Goal: Task Accomplishment & Management: Complete application form

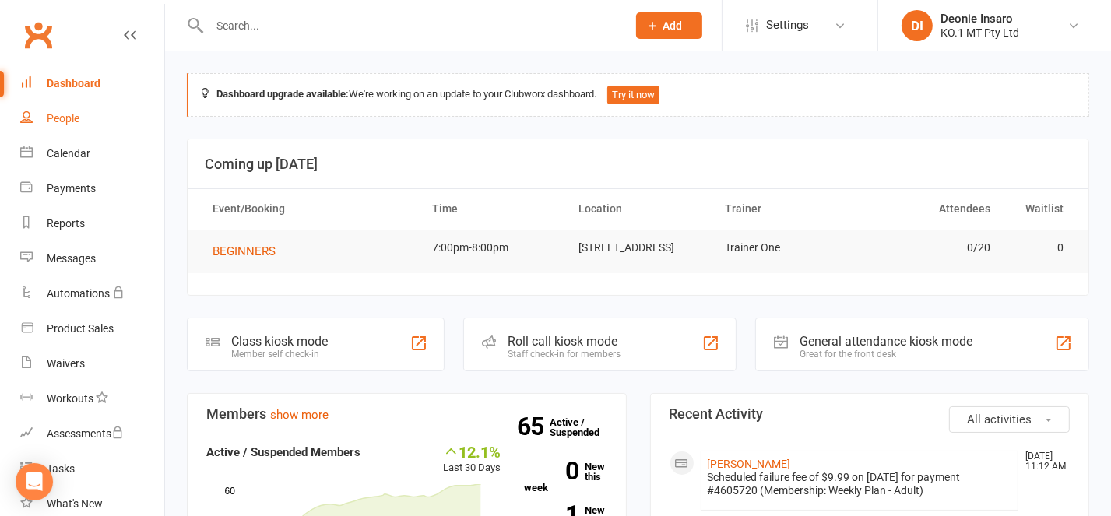
drag, startPoint x: 68, startPoint y: 112, endPoint x: 171, endPoint y: 117, distance: 102.9
click at [68, 112] on div "People" at bounding box center [63, 118] width 33 height 12
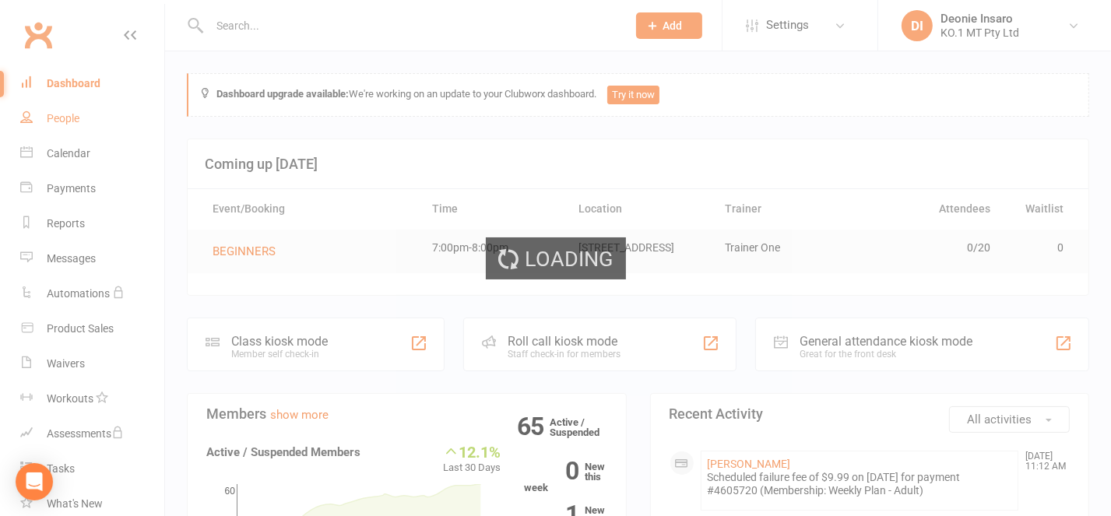
select select "100"
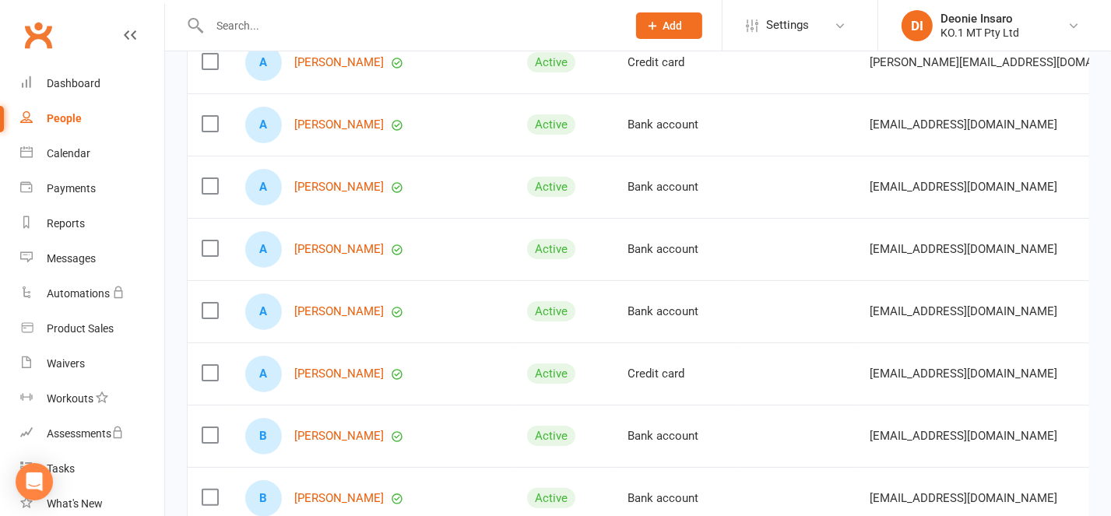
scroll to position [312, 0]
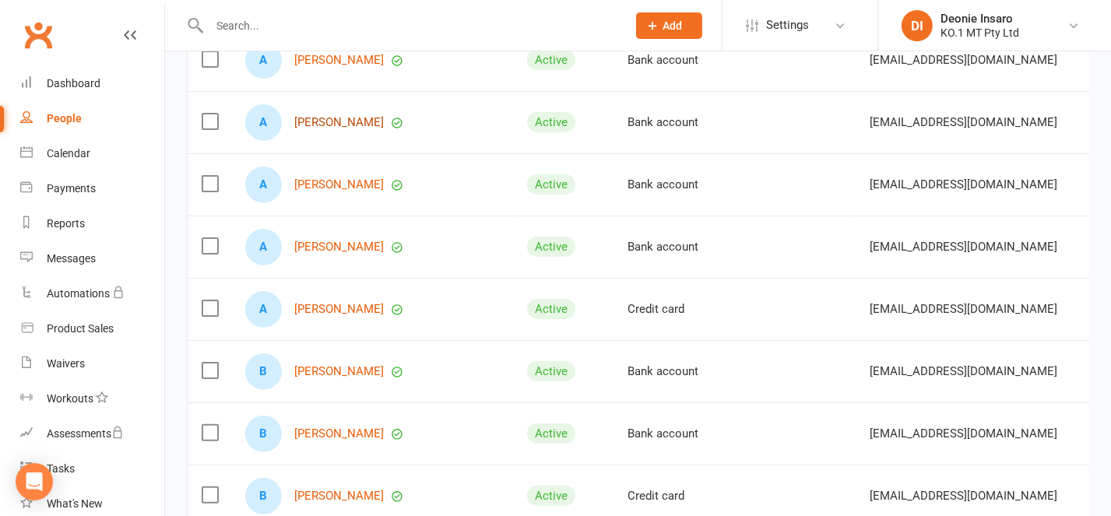
click at [344, 129] on link "[PERSON_NAME]" at bounding box center [339, 122] width 90 height 13
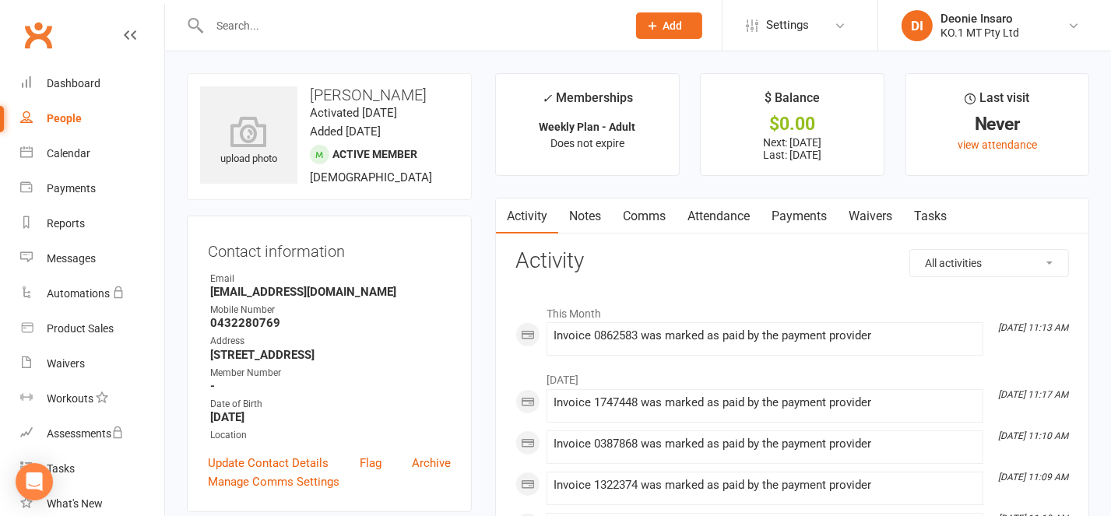
click at [794, 211] on link "Payments" at bounding box center [799, 217] width 77 height 36
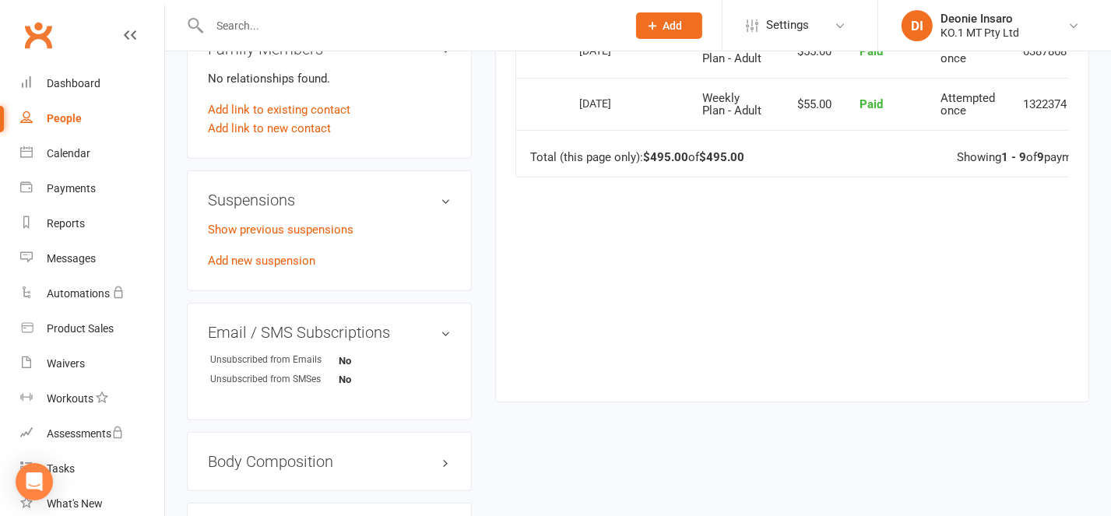
scroll to position [830, 0]
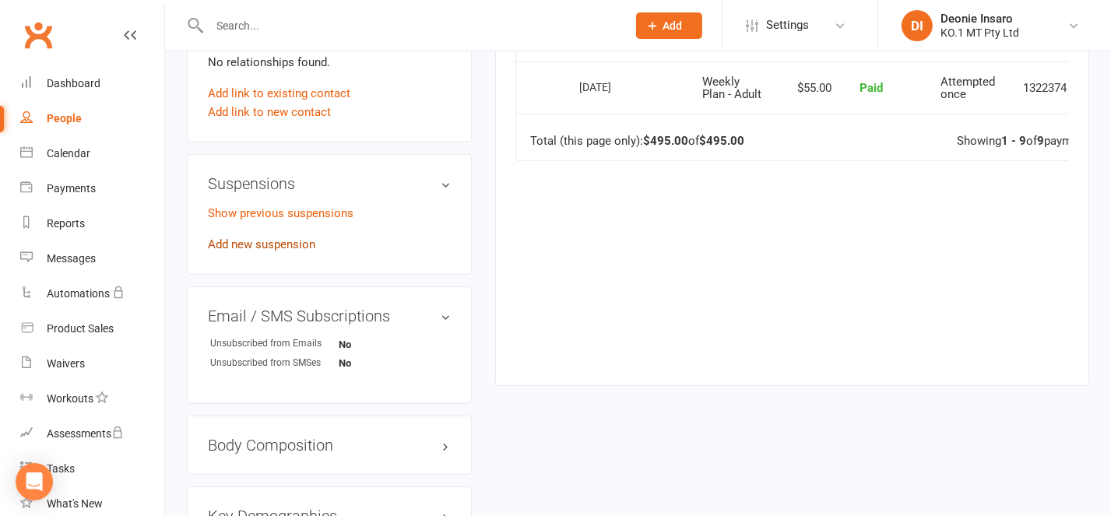
click at [259, 252] on link "Add new suspension" at bounding box center [261, 245] width 107 height 14
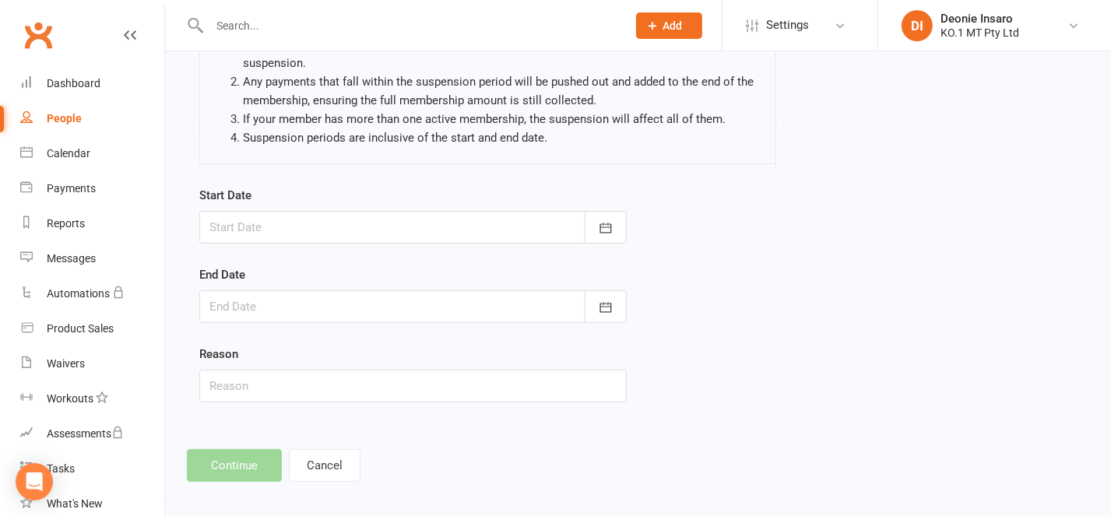
scroll to position [168, 0]
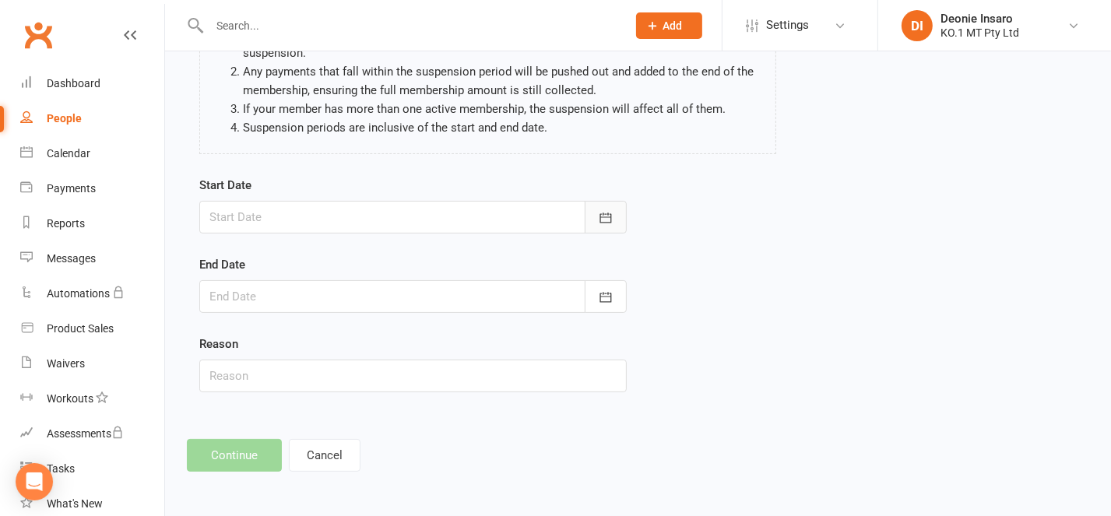
click at [607, 215] on icon "button" at bounding box center [606, 218] width 16 height 16
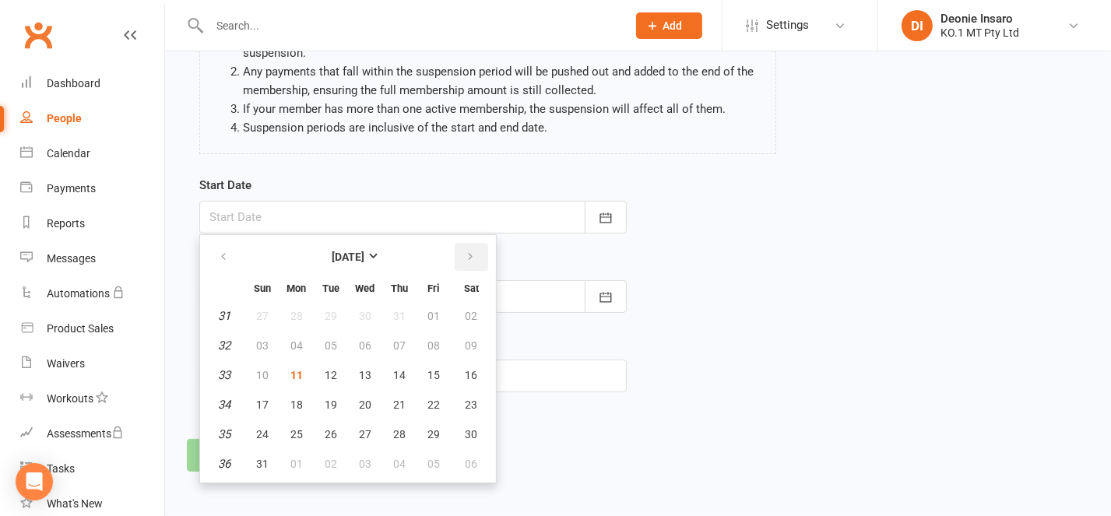
click at [465, 251] on icon "button" at bounding box center [470, 257] width 11 height 12
click at [428, 340] on span "12" at bounding box center [434, 346] width 12 height 12
type input "[DATE]"
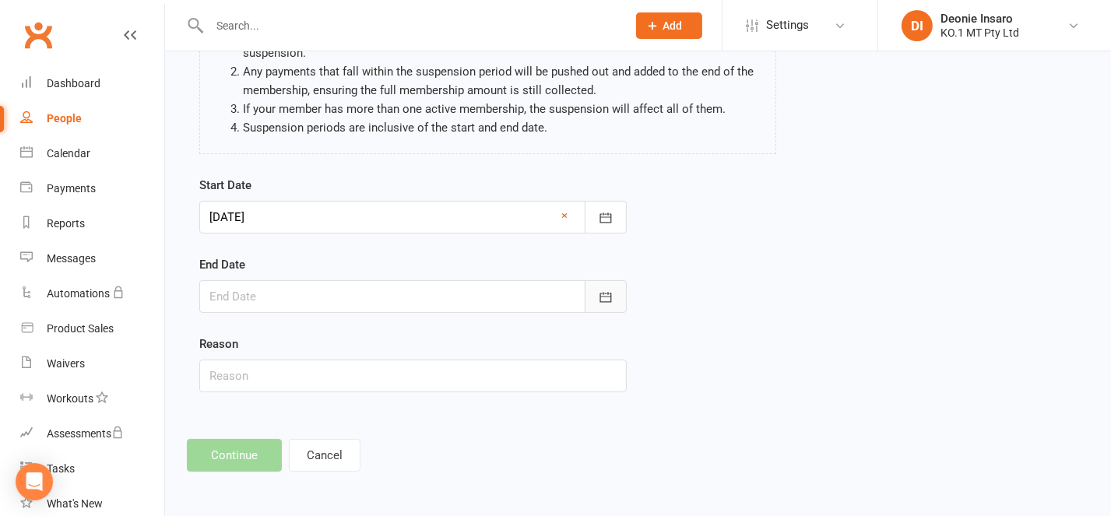
click at [601, 291] on icon "button" at bounding box center [606, 298] width 16 height 16
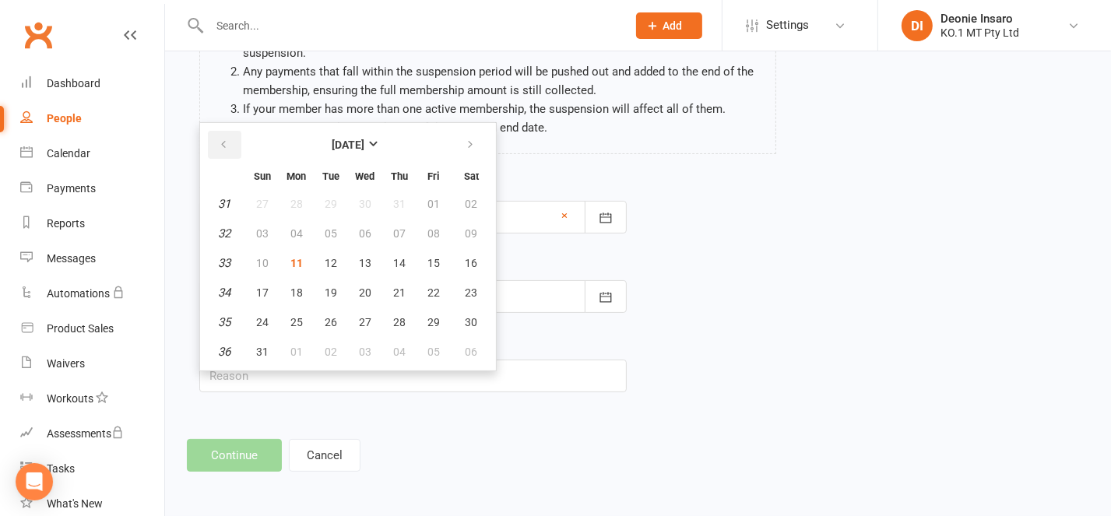
click at [224, 139] on icon "button" at bounding box center [223, 145] width 11 height 12
click at [456, 139] on button "button" at bounding box center [471, 145] width 33 height 28
click at [326, 287] on span "23" at bounding box center [331, 293] width 12 height 12
type input "[DATE]"
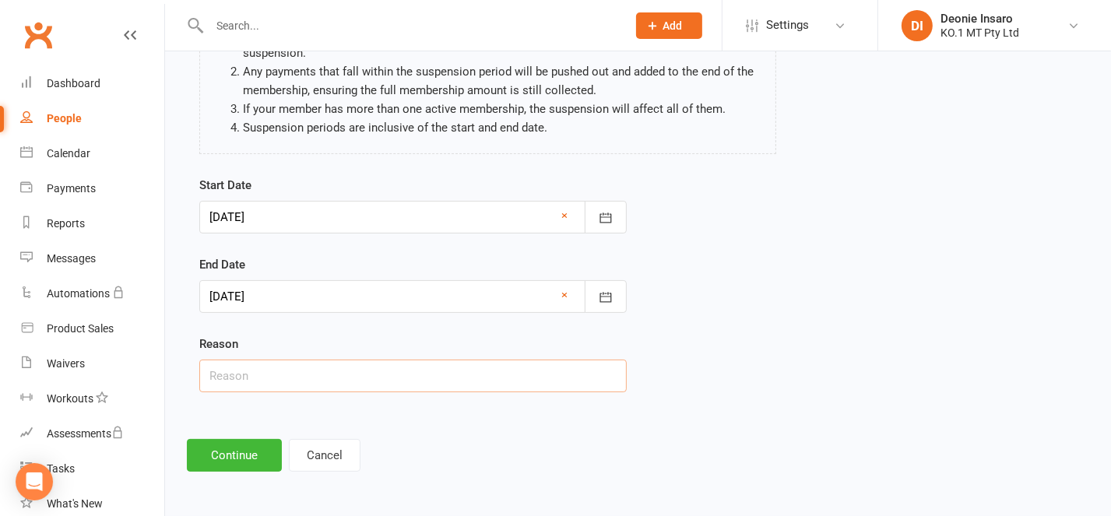
click at [249, 380] on input "text" at bounding box center [413, 376] width 428 height 33
type input "Holiday"
click at [247, 451] on button "Continue" at bounding box center [234, 455] width 95 height 33
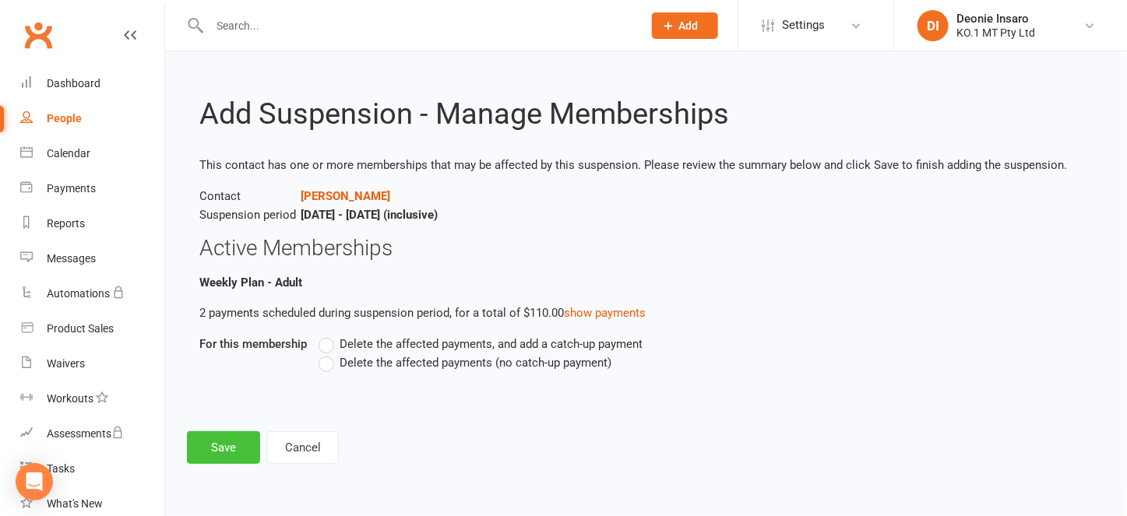
click at [231, 442] on button "Save" at bounding box center [223, 448] width 73 height 33
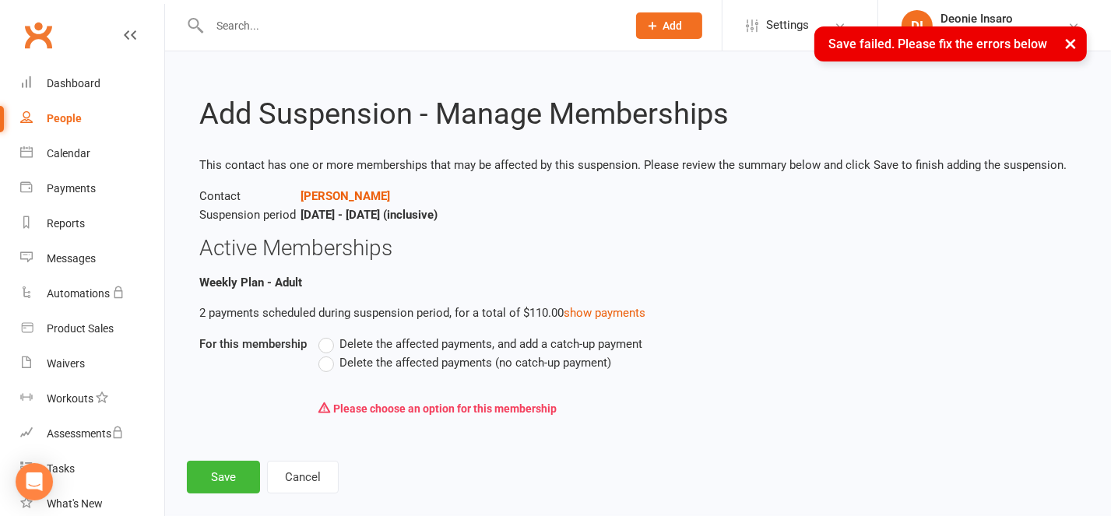
click at [325, 366] on label "Delete the affected payments (no catch-up payment)" at bounding box center [465, 363] width 293 height 19
click at [325, 354] on input "Delete the affected payments (no catch-up payment)" at bounding box center [324, 354] width 10 height 0
click at [227, 474] on button "Save" at bounding box center [223, 477] width 73 height 33
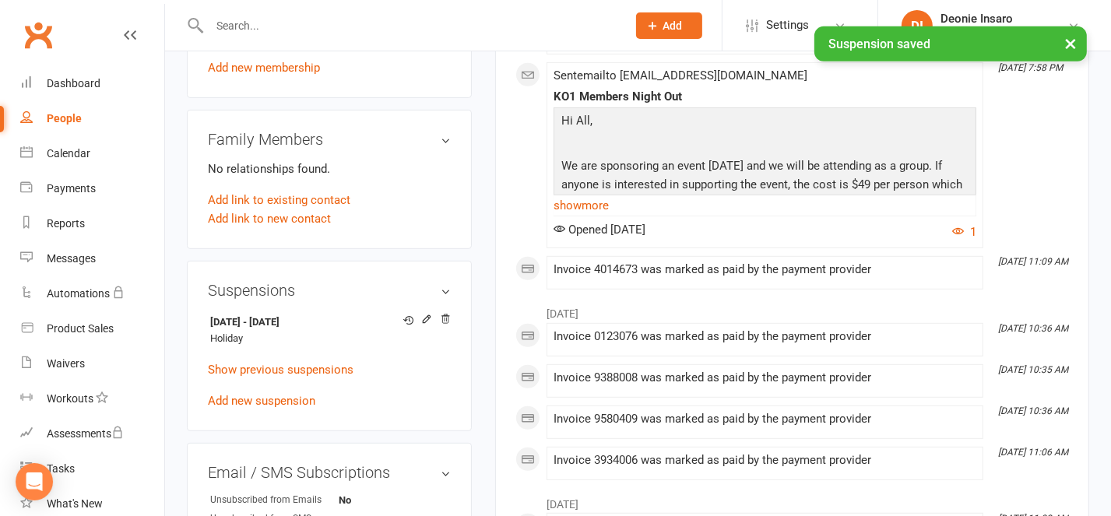
scroll to position [935, 0]
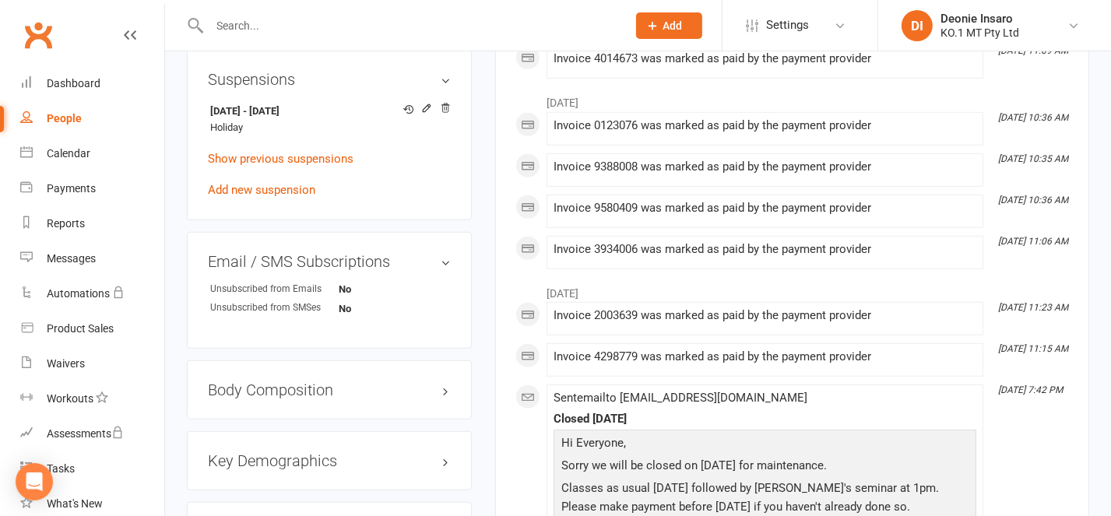
drag, startPoint x: 65, startPoint y: 111, endPoint x: 319, endPoint y: 287, distance: 308.3
click at [65, 112] on div "People" at bounding box center [64, 118] width 35 height 12
select select "100"
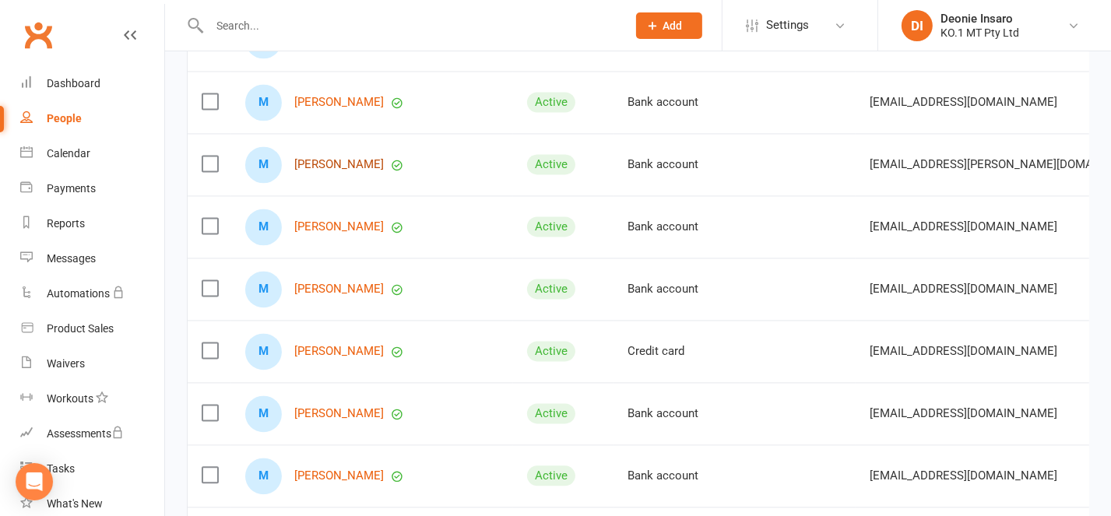
scroll to position [3116, 0]
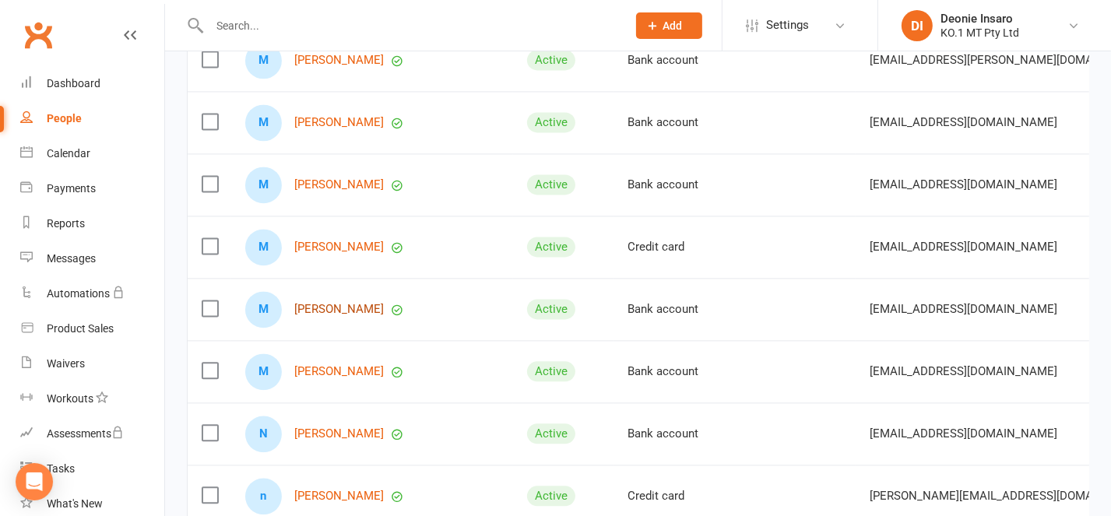
click at [349, 316] on link "[PERSON_NAME]" at bounding box center [339, 309] width 90 height 13
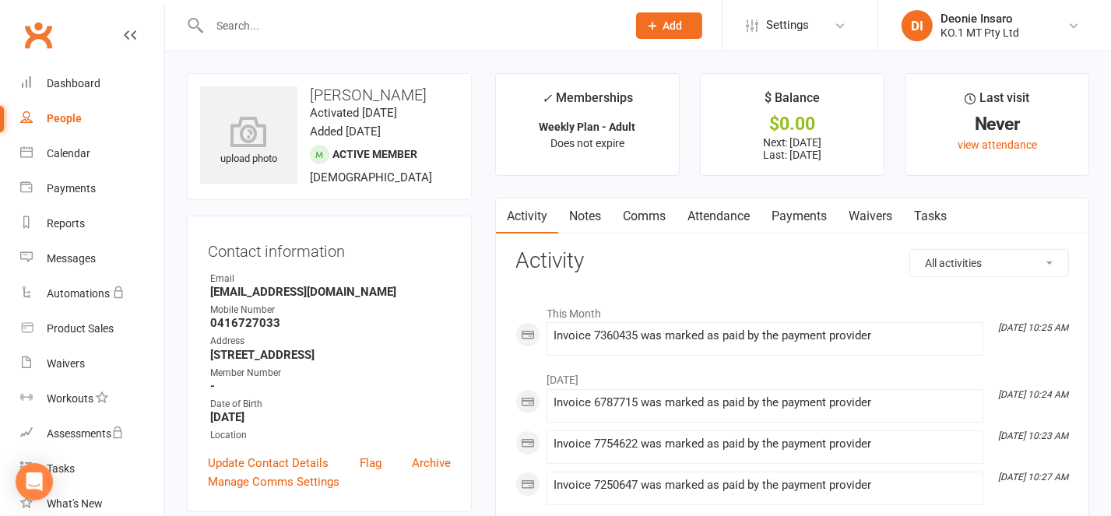
click at [808, 210] on link "Payments" at bounding box center [799, 217] width 77 height 36
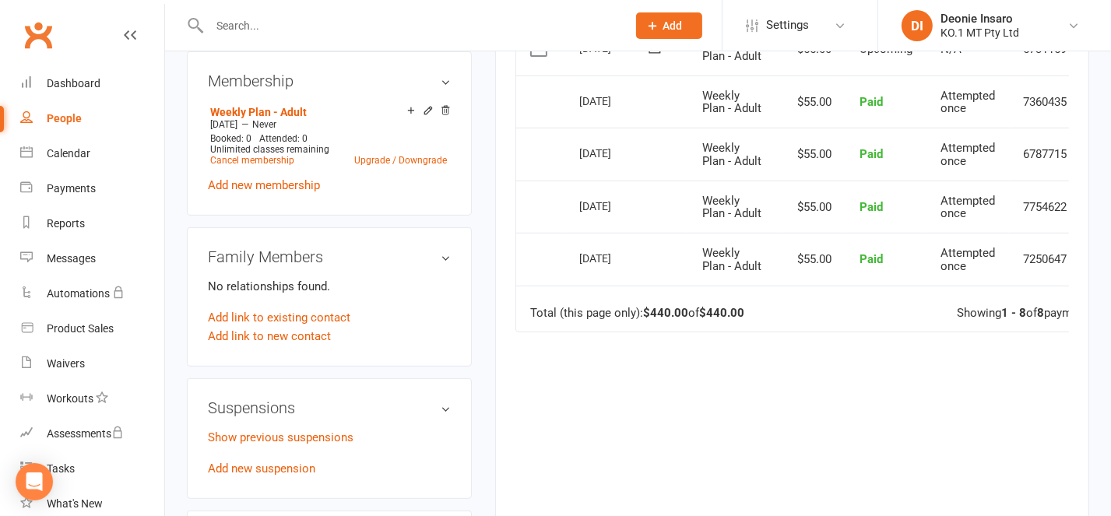
scroll to position [830, 0]
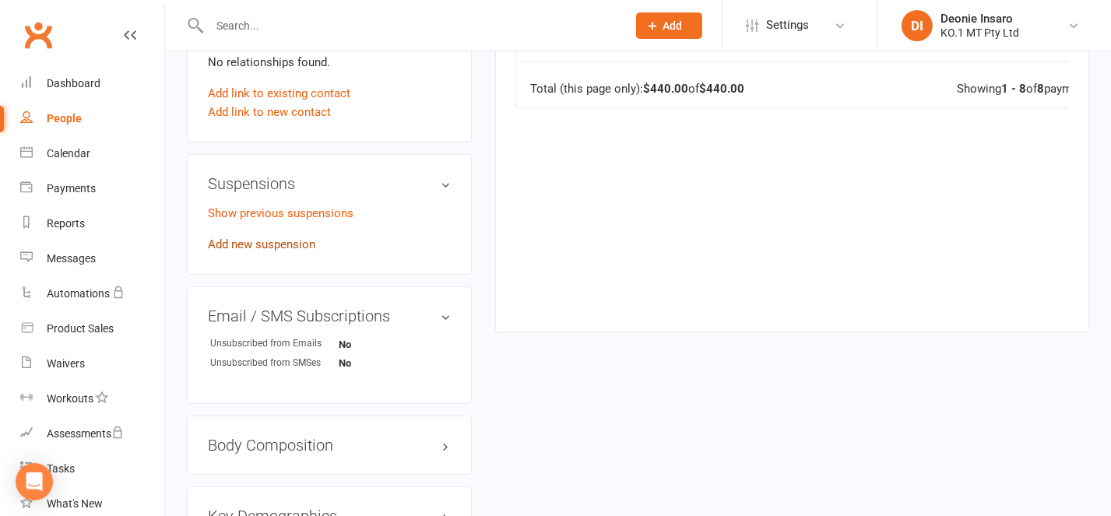
click at [278, 252] on link "Add new suspension" at bounding box center [261, 245] width 107 height 14
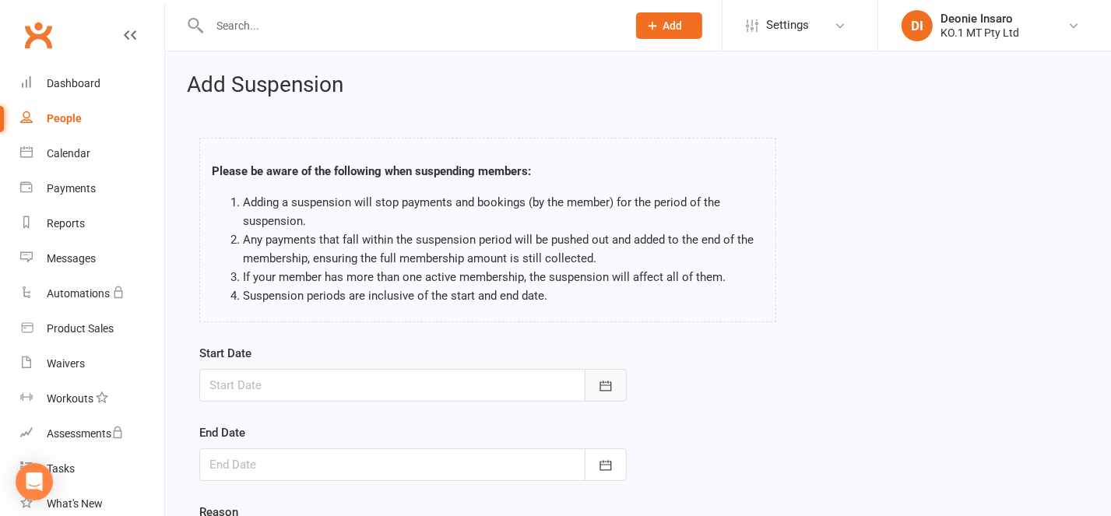
click at [607, 381] on icon "button" at bounding box center [606, 387] width 16 height 16
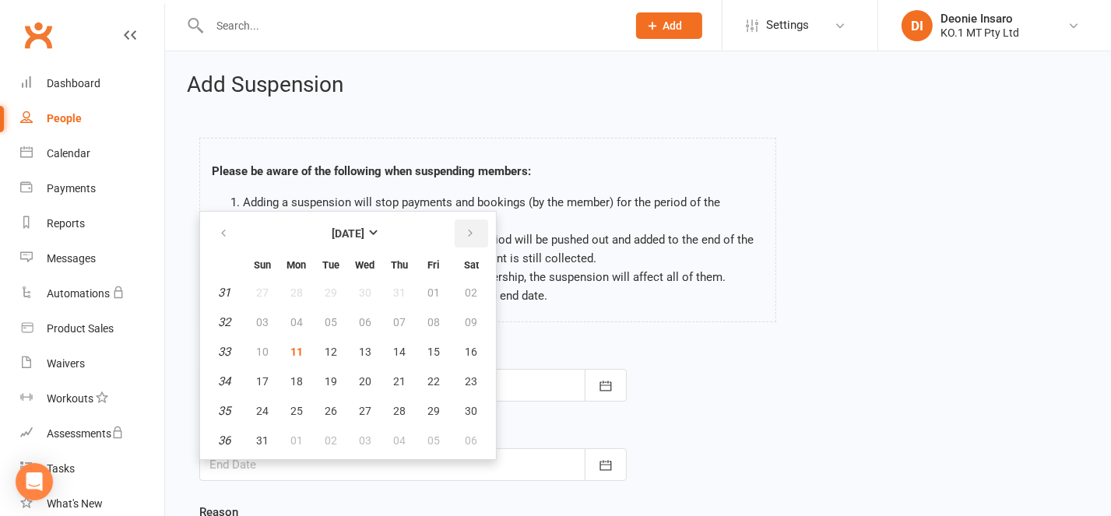
click at [465, 229] on icon "button" at bounding box center [470, 233] width 11 height 12
click at [260, 346] on span "09" at bounding box center [262, 352] width 12 height 12
type input "[DATE]"
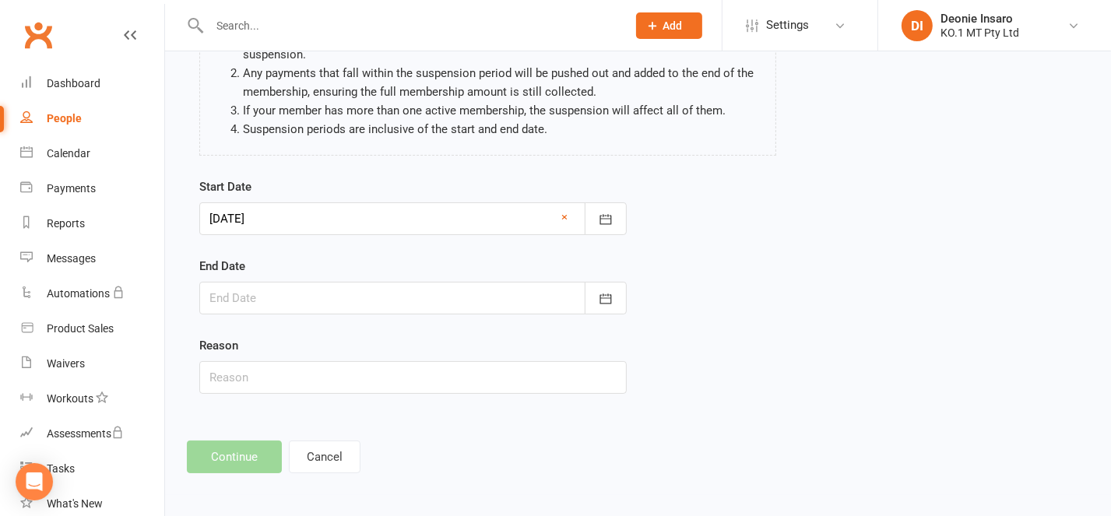
scroll to position [168, 0]
click at [608, 293] on icon "button" at bounding box center [606, 297] width 12 height 10
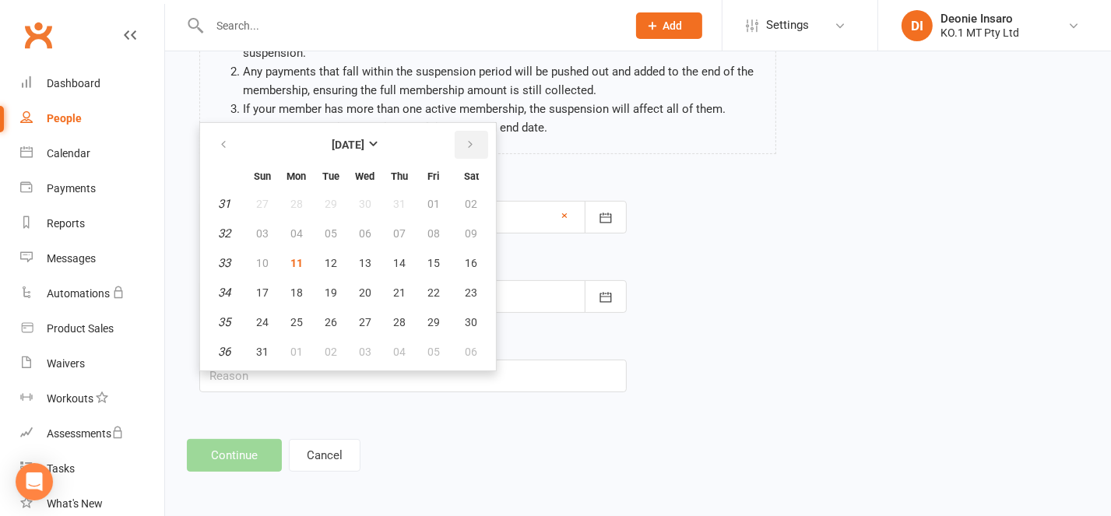
click at [465, 139] on icon "button" at bounding box center [470, 145] width 11 height 12
click at [817, 333] on div "Start Date [DATE] [DATE] Sun Mon Tue Wed Thu Fri Sat 44 26 27 28 29 30 31 01 45…" at bounding box center [638, 295] width 901 height 238
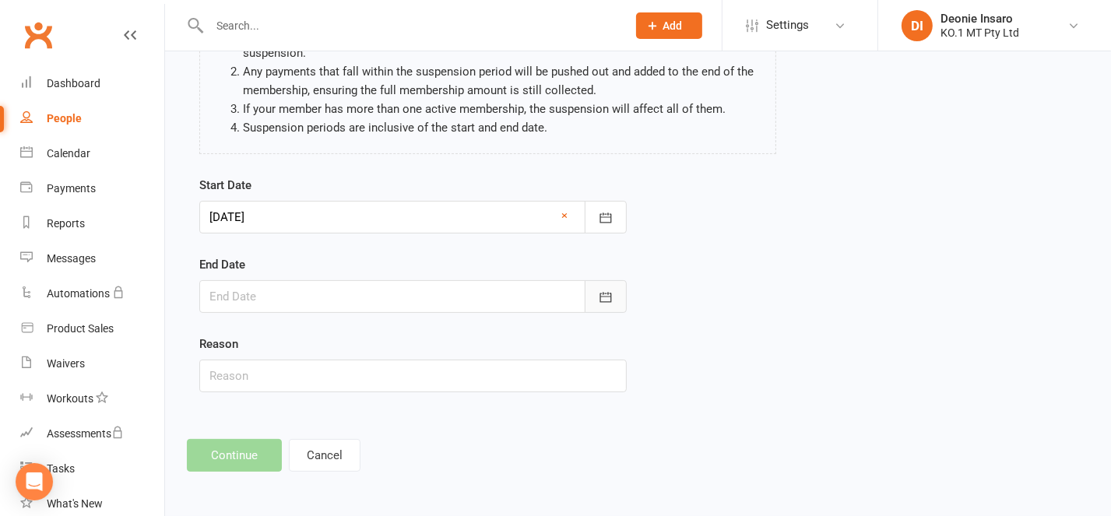
click at [601, 290] on icon "button" at bounding box center [606, 298] width 16 height 16
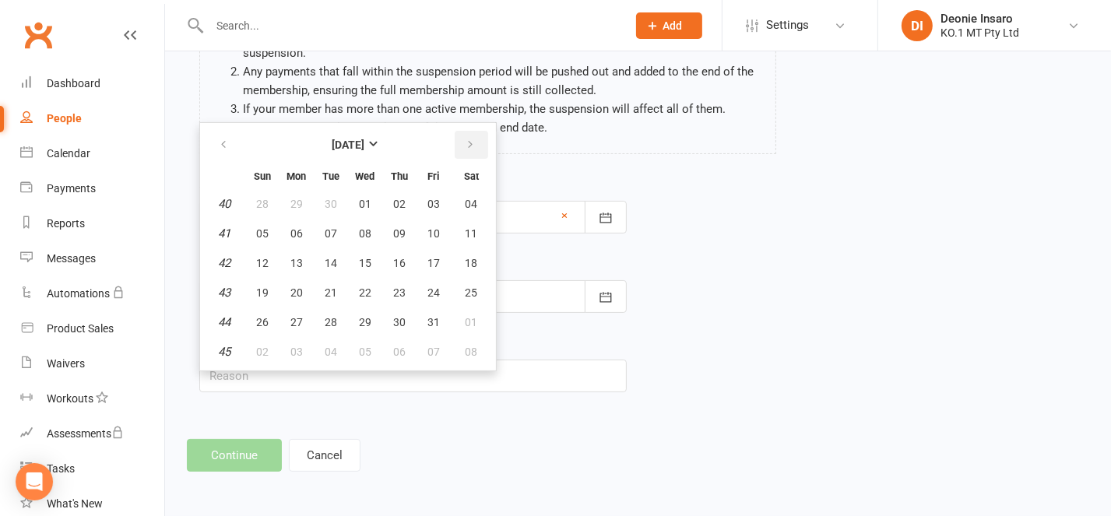
click at [465, 143] on icon "button" at bounding box center [470, 145] width 11 height 12
click at [260, 287] on span "21" at bounding box center [262, 293] width 12 height 12
type input "[DATE]"
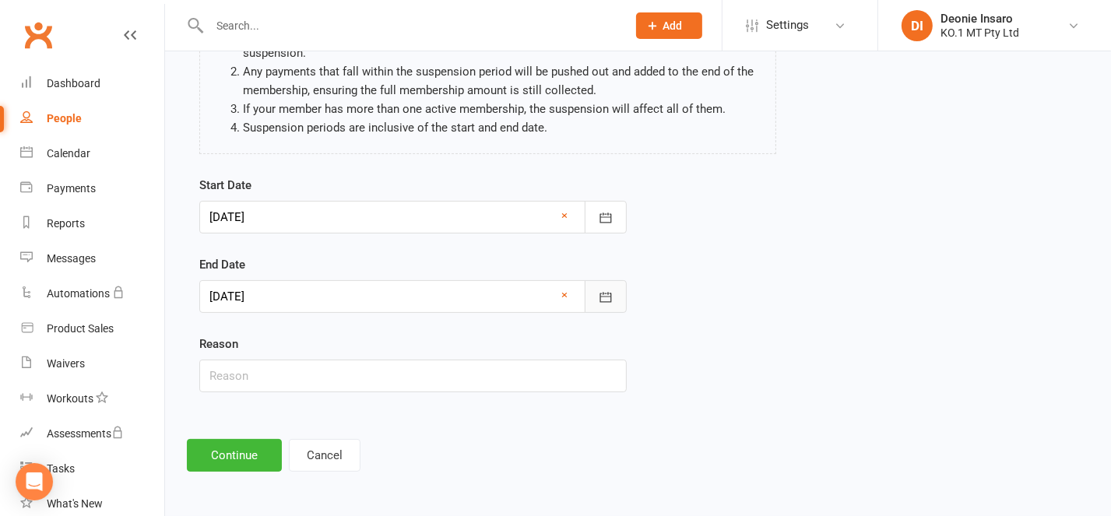
click at [607, 290] on icon "button" at bounding box center [606, 298] width 16 height 16
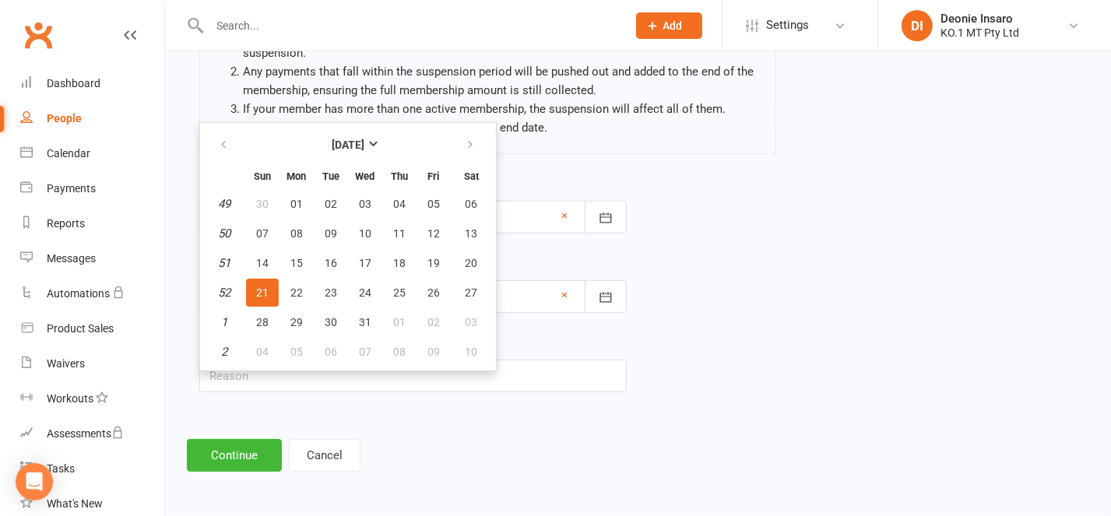
click at [503, 423] on div "Add Suspension Please be aware of the following when suspending members: Adding…" at bounding box center [638, 188] width 946 height 611
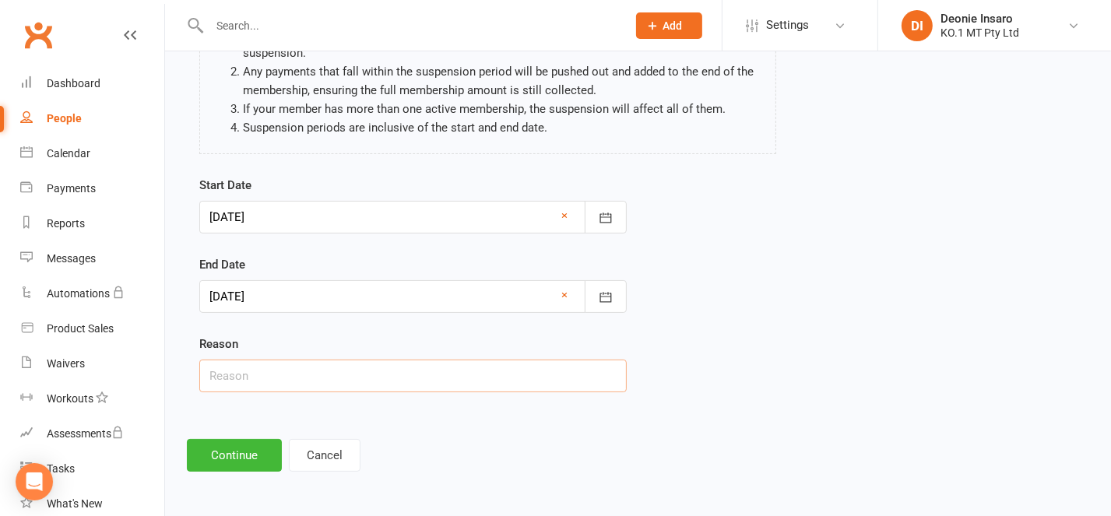
click at [235, 372] on input "text" at bounding box center [413, 376] width 428 height 33
type input "Holiday"
click at [233, 453] on button "Continue" at bounding box center [234, 455] width 95 height 33
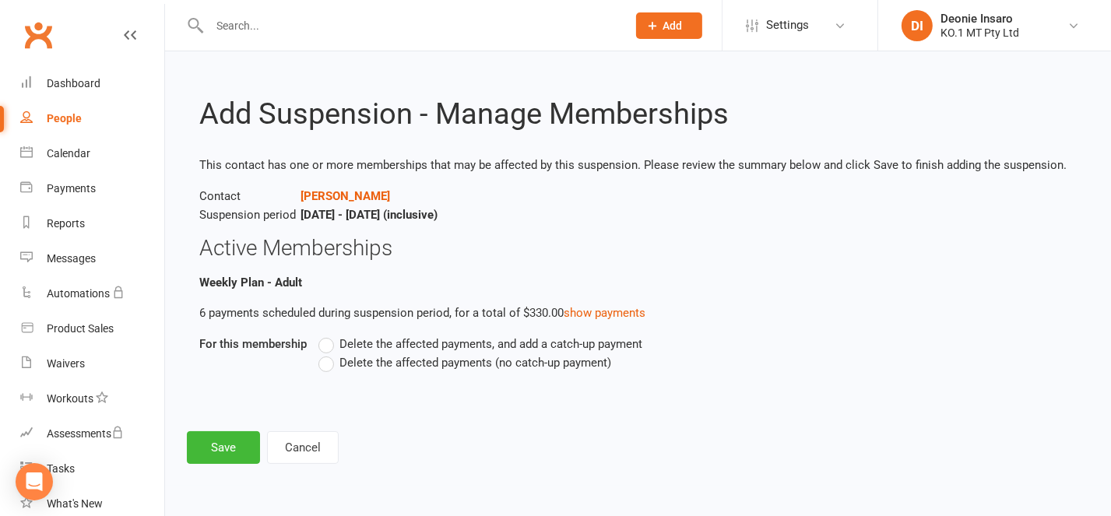
scroll to position [0, 0]
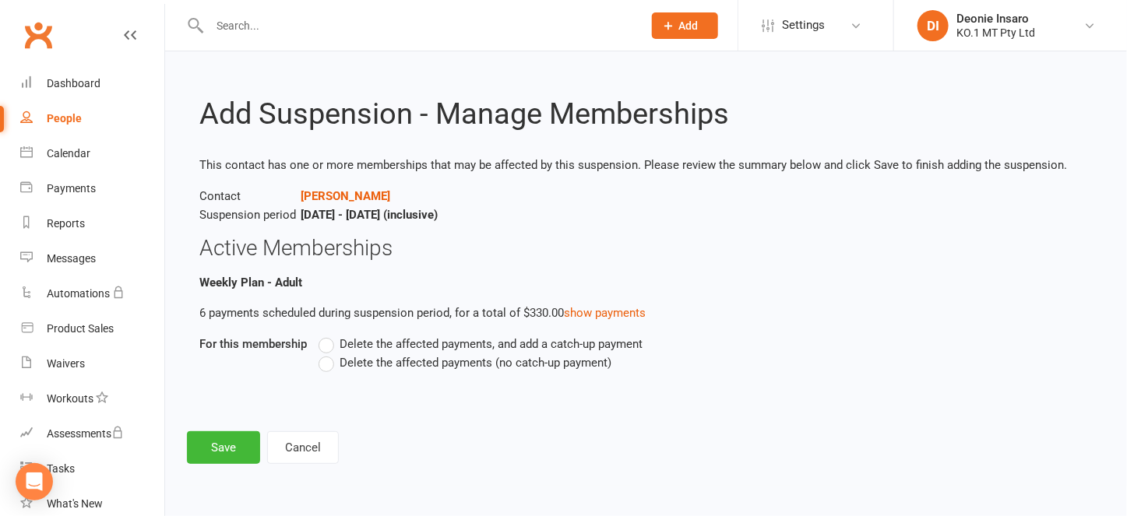
click at [326, 365] on label "Delete the affected payments (no catch-up payment)" at bounding box center [465, 363] width 293 height 19
click at [326, 354] on input "Delete the affected payments (no catch-up payment)" at bounding box center [324, 354] width 10 height 0
click at [213, 441] on button "Save" at bounding box center [223, 448] width 73 height 33
